Goal: Task Accomplishment & Management: Manage account settings

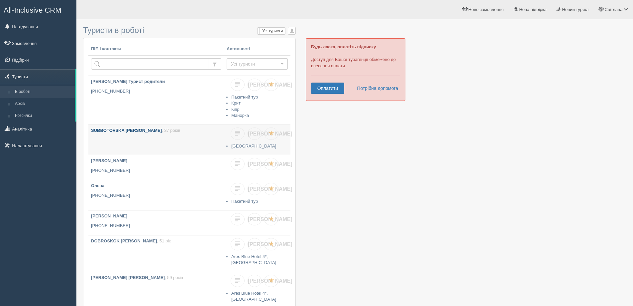
click at [178, 138] on link "SUBBOTOVSKA OLENA , 37 років" at bounding box center [156, 140] width 136 height 30
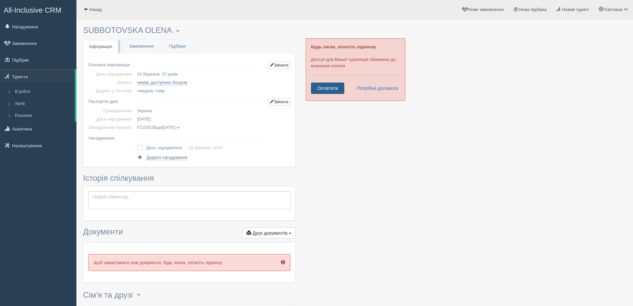
click at [329, 86] on link "Оплатити" at bounding box center [327, 87] width 33 height 11
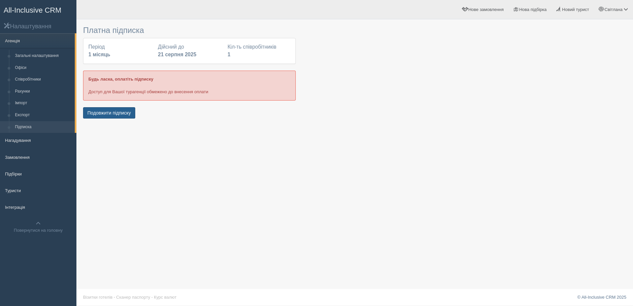
click at [121, 112] on button "Подовжити підписку" at bounding box center [109, 112] width 52 height 11
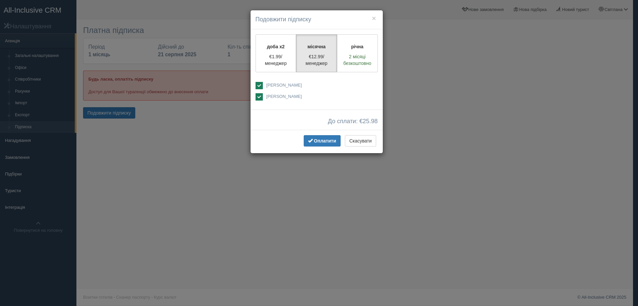
click at [259, 84] on ins at bounding box center [259, 85] width 7 height 7
click at [260, 83] on ins at bounding box center [259, 85] width 7 height 7
click at [261, 85] on ins at bounding box center [259, 85] width 7 height 7
checkbox input "false"
click at [332, 139] on span "Оплатити" at bounding box center [325, 140] width 22 height 5
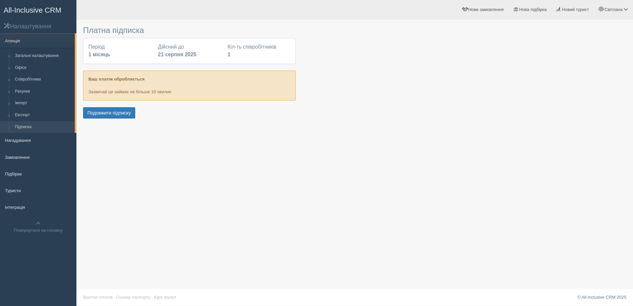
click at [22, 11] on span "All-Inclusive CRM" at bounding box center [33, 10] width 58 height 8
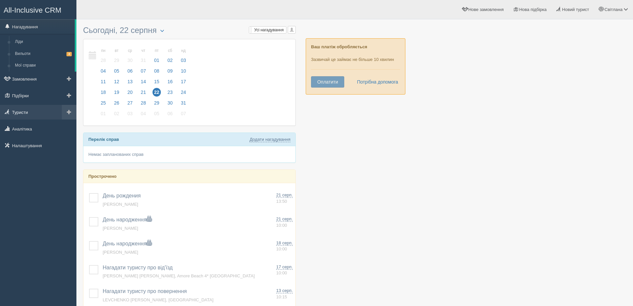
click at [24, 112] on link "Туристи" at bounding box center [38, 112] width 76 height 15
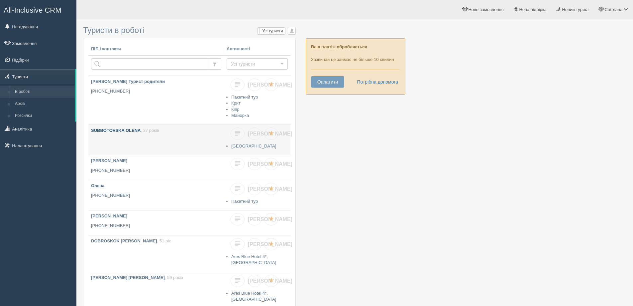
click at [185, 134] on link "SUBBOTOVSKA OLENA , 37 років" at bounding box center [156, 140] width 136 height 30
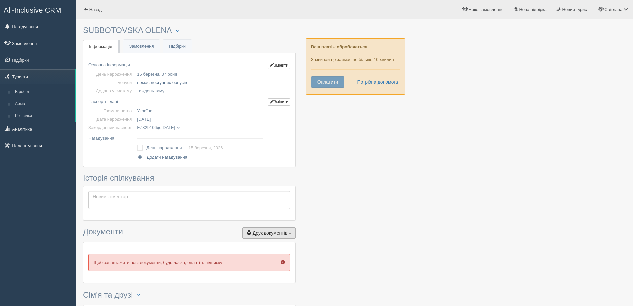
click at [288, 233] on span "Друк документів" at bounding box center [270, 232] width 35 height 5
click at [193, 187] on div "Зберегти Скасувати" at bounding box center [189, 203] width 212 height 34
click at [130, 47] on link "Замовлення" at bounding box center [141, 47] width 37 height 14
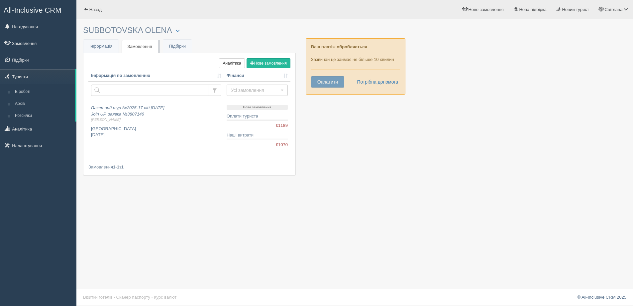
click at [203, 207] on div "× Туриста відправлено до архіву × Туриста взято у роботу SUBBOTOVSKA [PERSON_NA…" at bounding box center [354, 153] width 557 height 306
click at [182, 126] on p "Trakia Plaza Aparthotel вересень 2025" at bounding box center [156, 132] width 130 height 12
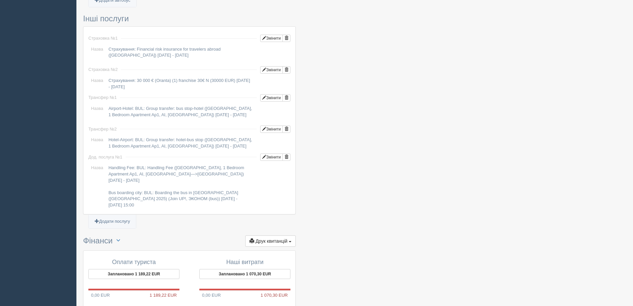
scroll to position [565, 0]
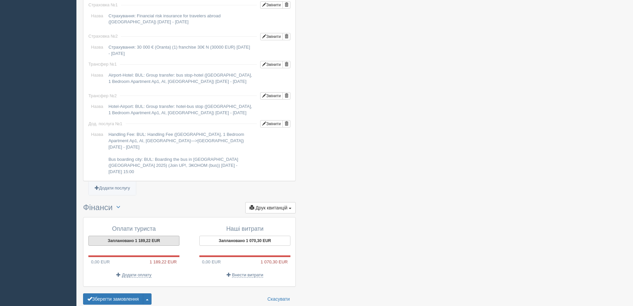
click at [135, 238] on button "Заплановано 1 189,22 EUR" at bounding box center [133, 240] width 91 height 10
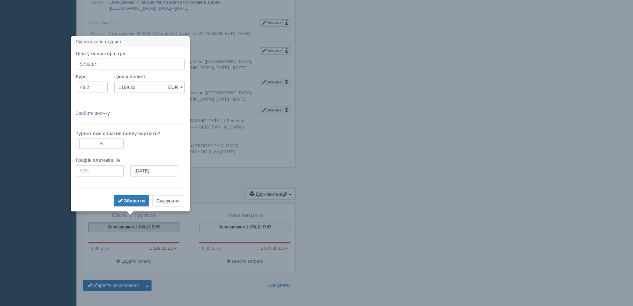
scroll to position [591, 0]
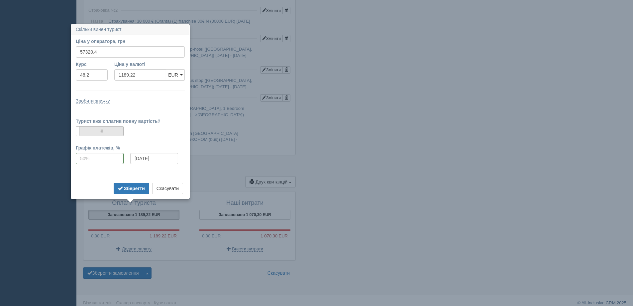
click at [95, 132] on label "Ні" at bounding box center [99, 130] width 47 height 9
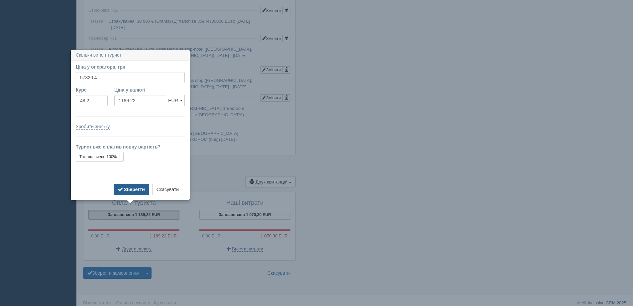
click at [143, 190] on b "Зберегти" at bounding box center [134, 189] width 21 height 5
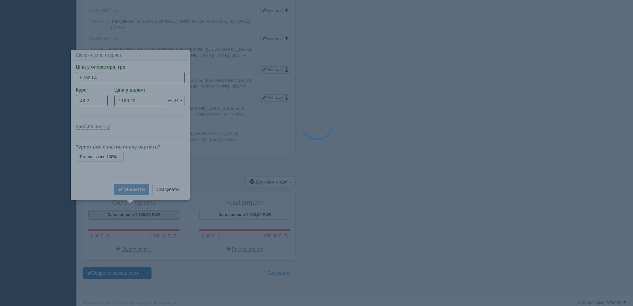
type input "1070.30"
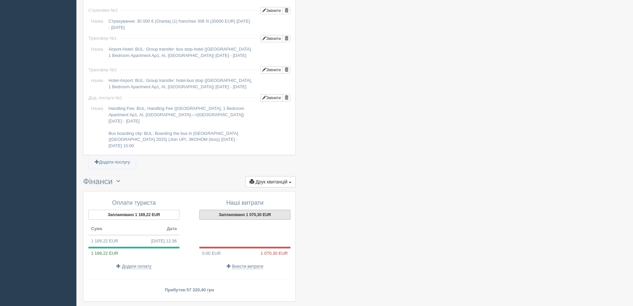
click at [250, 209] on button "Заплановано 1 070,30 EUR" at bounding box center [244, 214] width 91 height 10
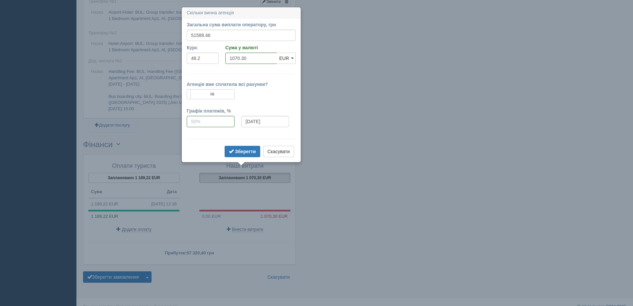
scroll to position [632, 0]
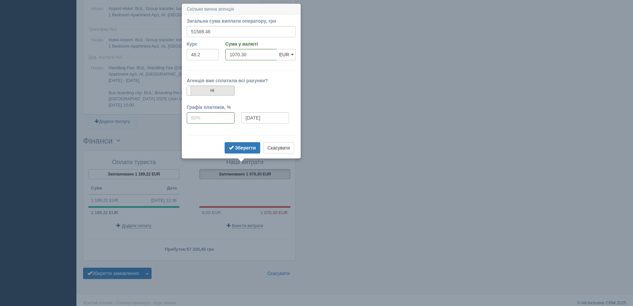
click at [221, 93] on label "Ні" at bounding box center [210, 90] width 47 height 9
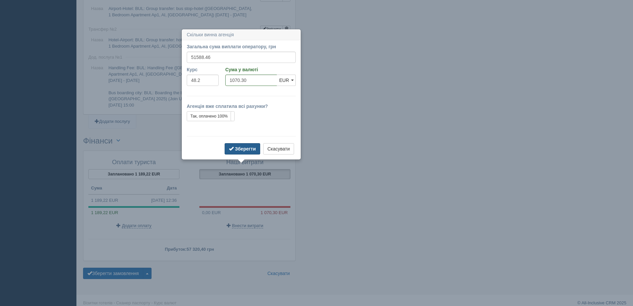
click at [243, 146] on b "Зберегти" at bounding box center [245, 148] width 21 height 5
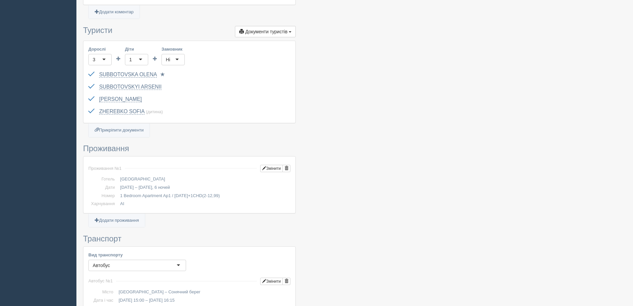
scroll to position [66, 0]
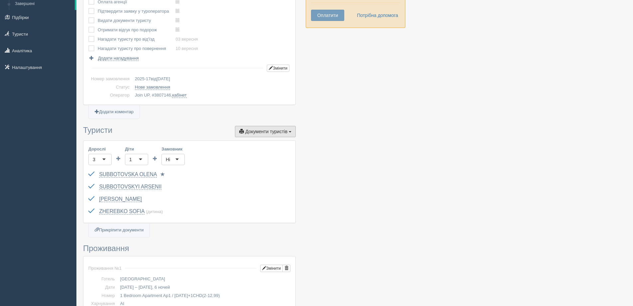
click at [280, 132] on span "Документи туристів" at bounding box center [266, 131] width 42 height 5
click at [277, 165] on link "Відгук про подорож" at bounding box center [269, 165] width 53 height 11
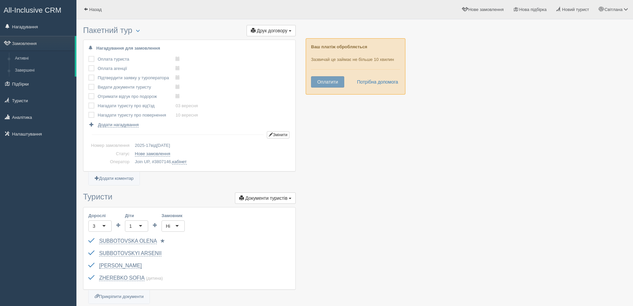
click at [361, 99] on div "Ваш платіж обробляється Зазвичай це займає не більше 10 хвилин Оплатити Потрібн…" at bounding box center [356, 69] width 100 height 63
click at [22, 99] on link "Туристи" at bounding box center [38, 100] width 76 height 15
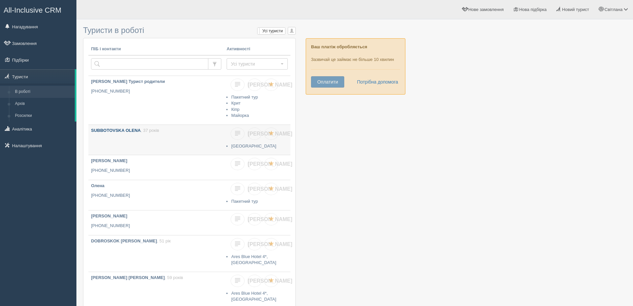
click at [187, 135] on link "SUBBOTOVSKA OLENA , 37 років" at bounding box center [156, 140] width 136 height 30
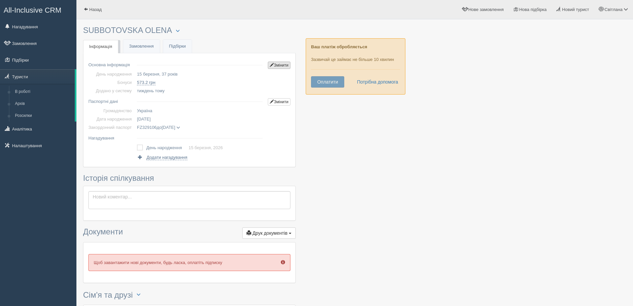
click at [274, 64] on link "Змінити" at bounding box center [279, 65] width 23 height 7
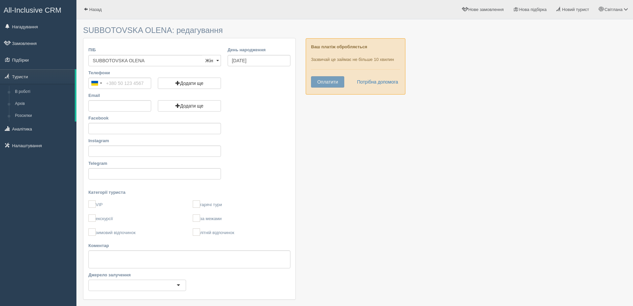
click at [31, 185] on div "All-Inclusive CRM Нагадування Замовлення Підбірки" at bounding box center [38, 153] width 76 height 306
click at [94, 7] on span "Назад" at bounding box center [95, 9] width 12 height 5
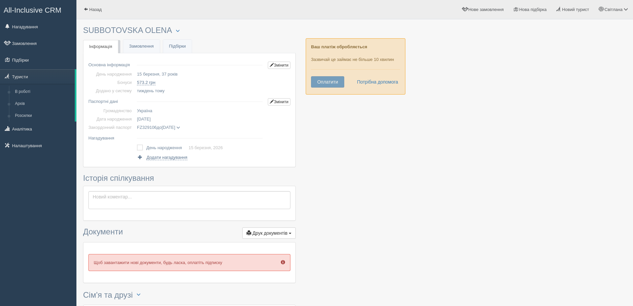
scroll to position [129, 0]
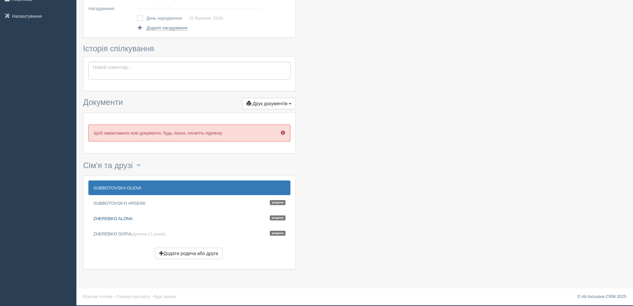
click at [135, 220] on link "ZHEREBKO [PERSON_NAME]" at bounding box center [189, 218] width 202 height 15
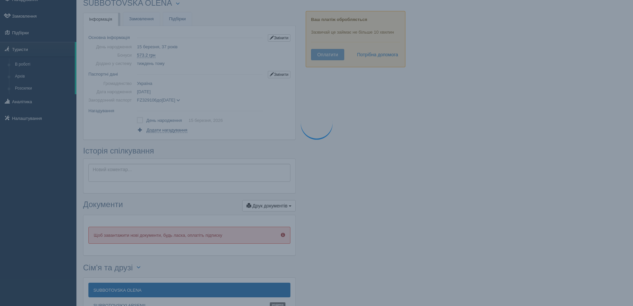
scroll to position [0, 0]
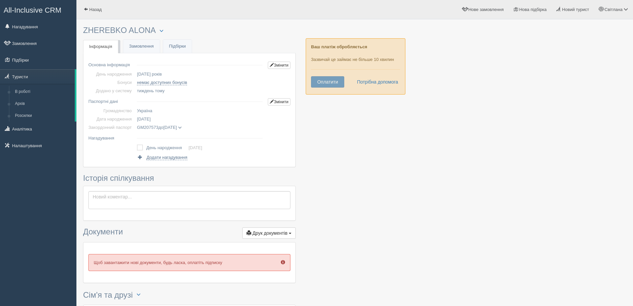
scroll to position [129, 0]
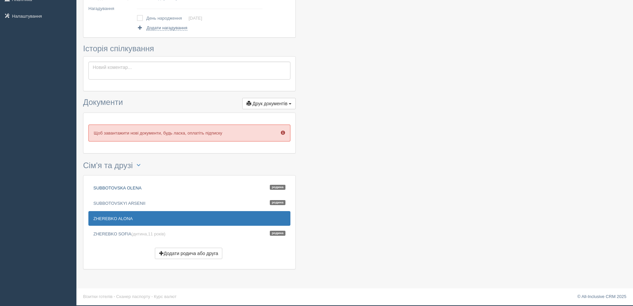
click at [128, 188] on link "SUBBOTOVSKA OLENA Родина" at bounding box center [189, 187] width 202 height 15
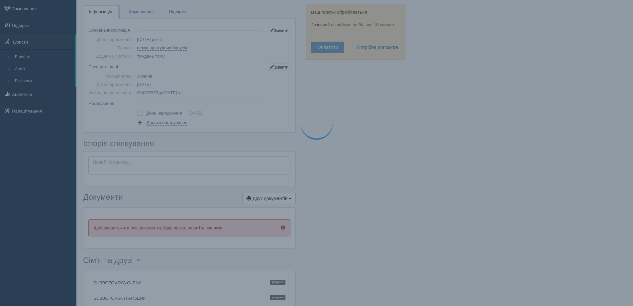
scroll to position [0, 0]
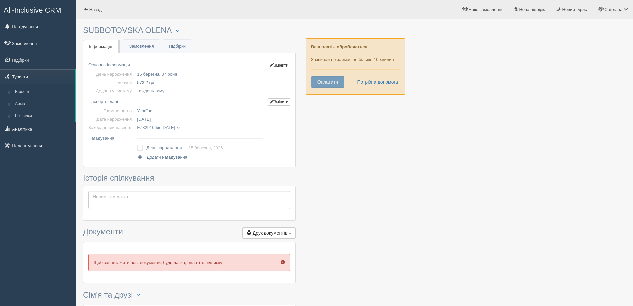
click at [326, 176] on div at bounding box center [355, 214] width 544 height 382
click at [144, 45] on link "Замовлення" at bounding box center [141, 47] width 37 height 14
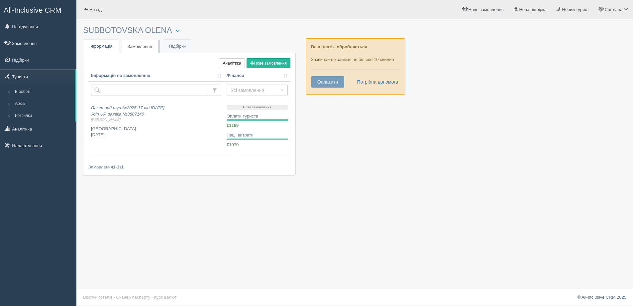
click at [110, 47] on span "Інформація" at bounding box center [100, 46] width 23 height 5
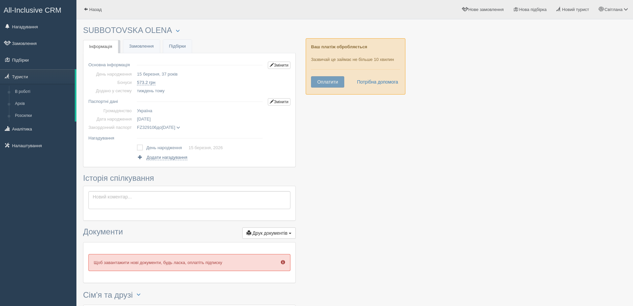
click at [229, 41] on div "× Туриста відправлено до архіву × Туриста взято у роботу SUBBOTOVSKA [PERSON_NA…" at bounding box center [189, 214] width 213 height 382
click at [278, 64] on link "Змінити" at bounding box center [279, 65] width 23 height 7
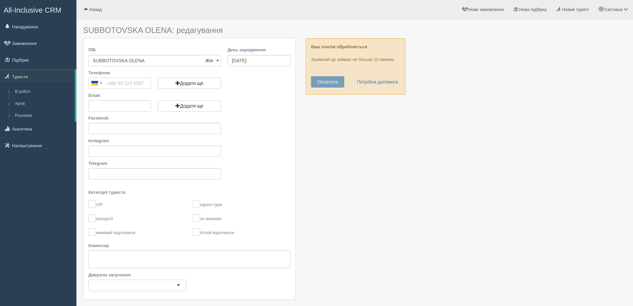
click at [137, 82] on input "Телефони" at bounding box center [119, 82] width 63 height 11
click at [31, 198] on div "All-Inclusive CRM Нагадування Замовлення Підбірки" at bounding box center [38, 153] width 76 height 306
click at [135, 82] on input "+380 93 067 xxxx" at bounding box center [119, 82] width 63 height 11
type input "+380 93 067 5621"
click at [283, 120] on div "Facebook Instagram Telegram" at bounding box center [189, 149] width 209 height 68
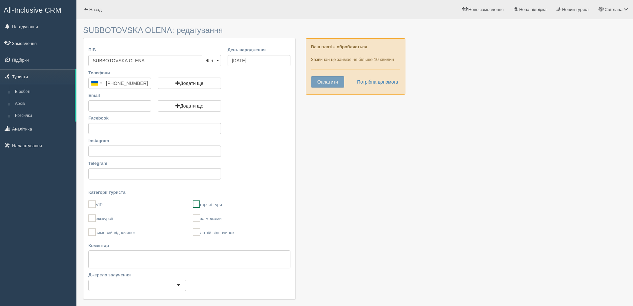
click at [195, 204] on ins at bounding box center [196, 203] width 7 height 7
checkbox input "true"
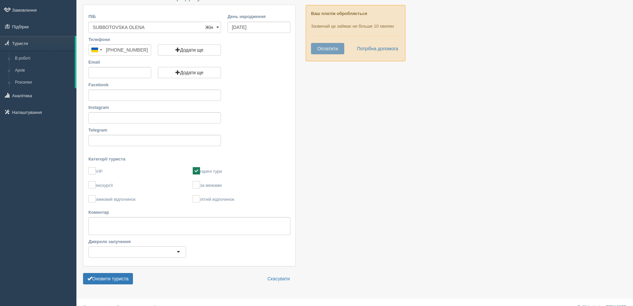
scroll to position [44, 0]
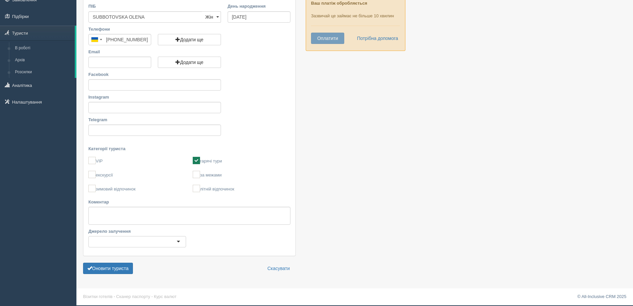
click at [163, 238] on div at bounding box center [137, 241] width 98 height 11
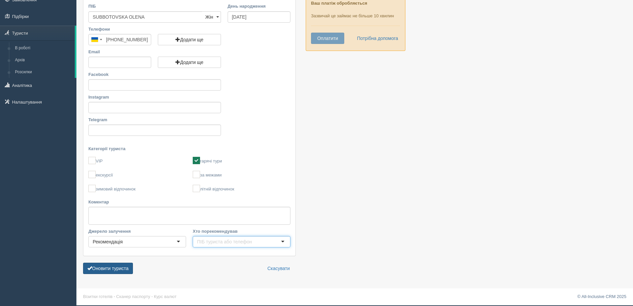
click at [102, 263] on button "Оновити туриста" at bounding box center [108, 267] width 50 height 11
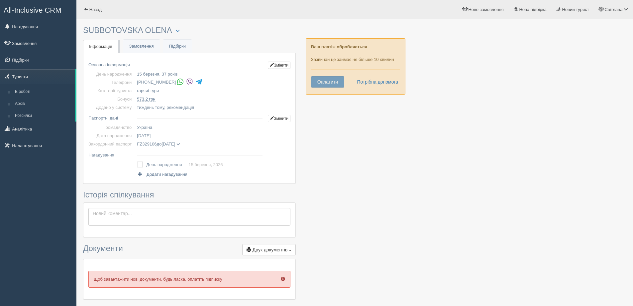
click at [357, 131] on div at bounding box center [355, 222] width 544 height 399
click at [227, 40] on div "× Туриста відправлено до архіву × Туриста взято у роботу SUBBOTOVSKA [PERSON_NA…" at bounding box center [189, 222] width 213 height 399
click at [141, 47] on link "Замовлення" at bounding box center [141, 47] width 37 height 14
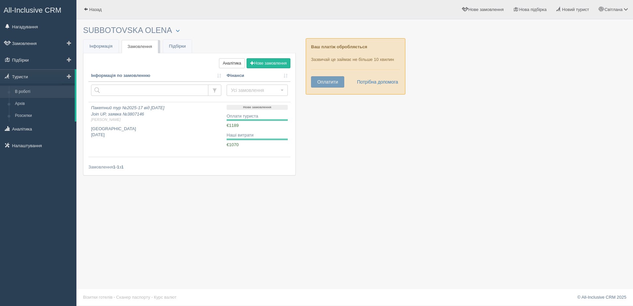
click at [21, 89] on link "В роботі" at bounding box center [43, 92] width 63 height 12
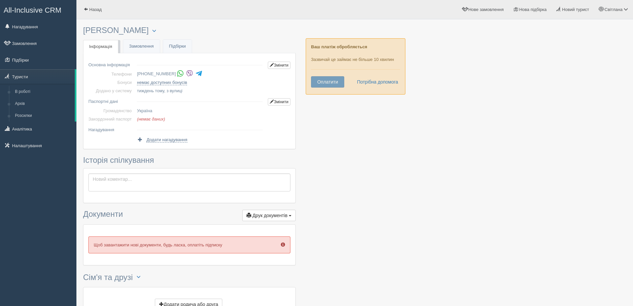
click at [395, 186] on div at bounding box center [355, 175] width 544 height 304
click at [18, 89] on link "В роботі" at bounding box center [43, 92] width 63 height 12
